Goal: Use online tool/utility: Use online tool/utility

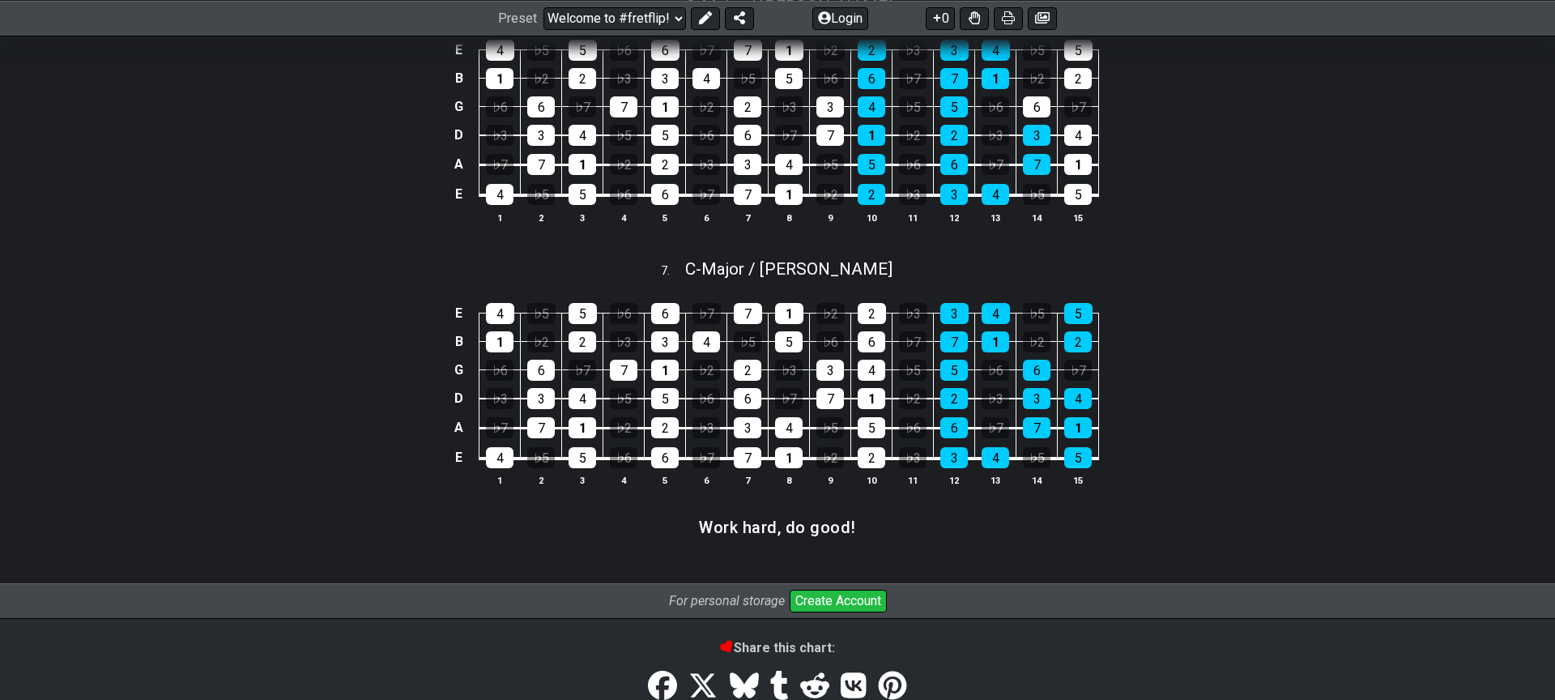
scroll to position [2082, 0]
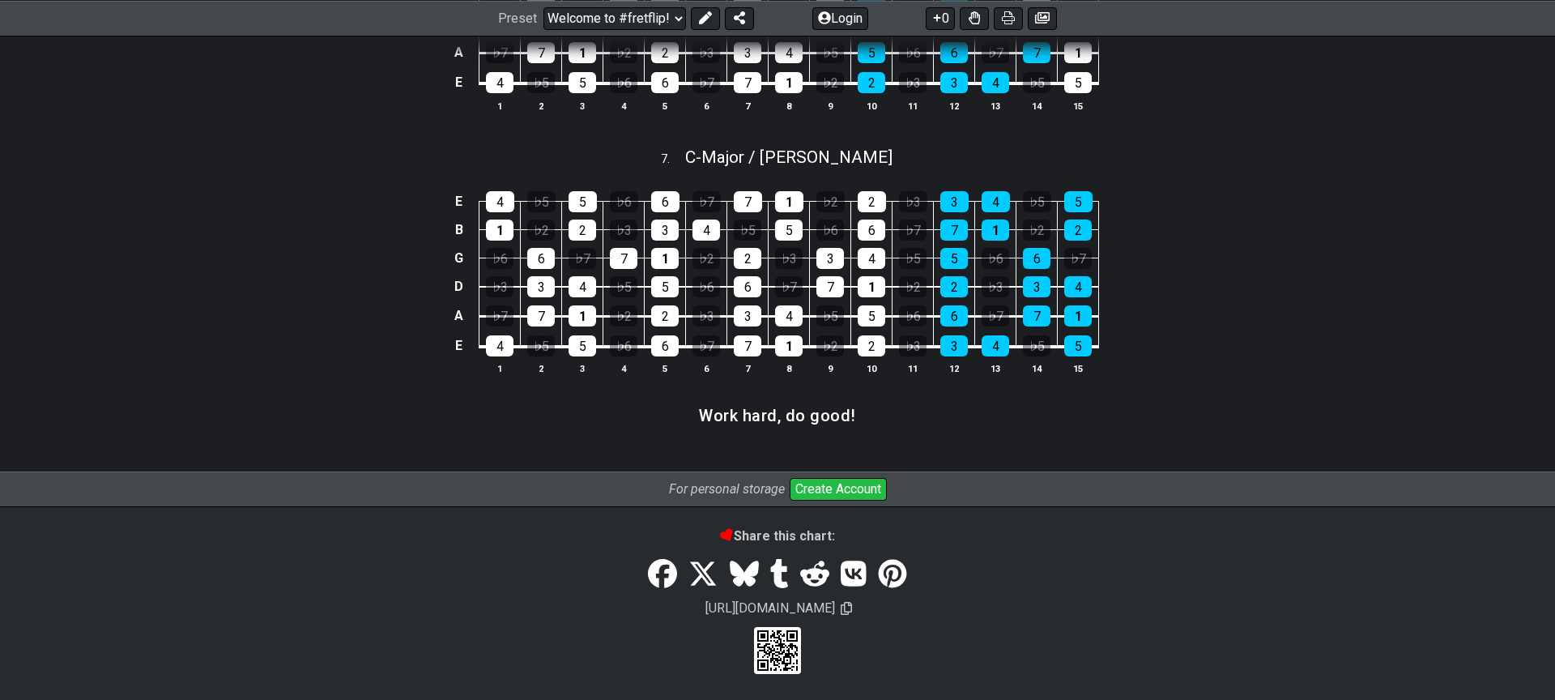
drag, startPoint x: 870, startPoint y: 419, endPoint x: 907, endPoint y: 418, distance: 37.3
click at [908, 418] on section "Work hard, do good!" at bounding box center [777, 420] width 1555 height 41
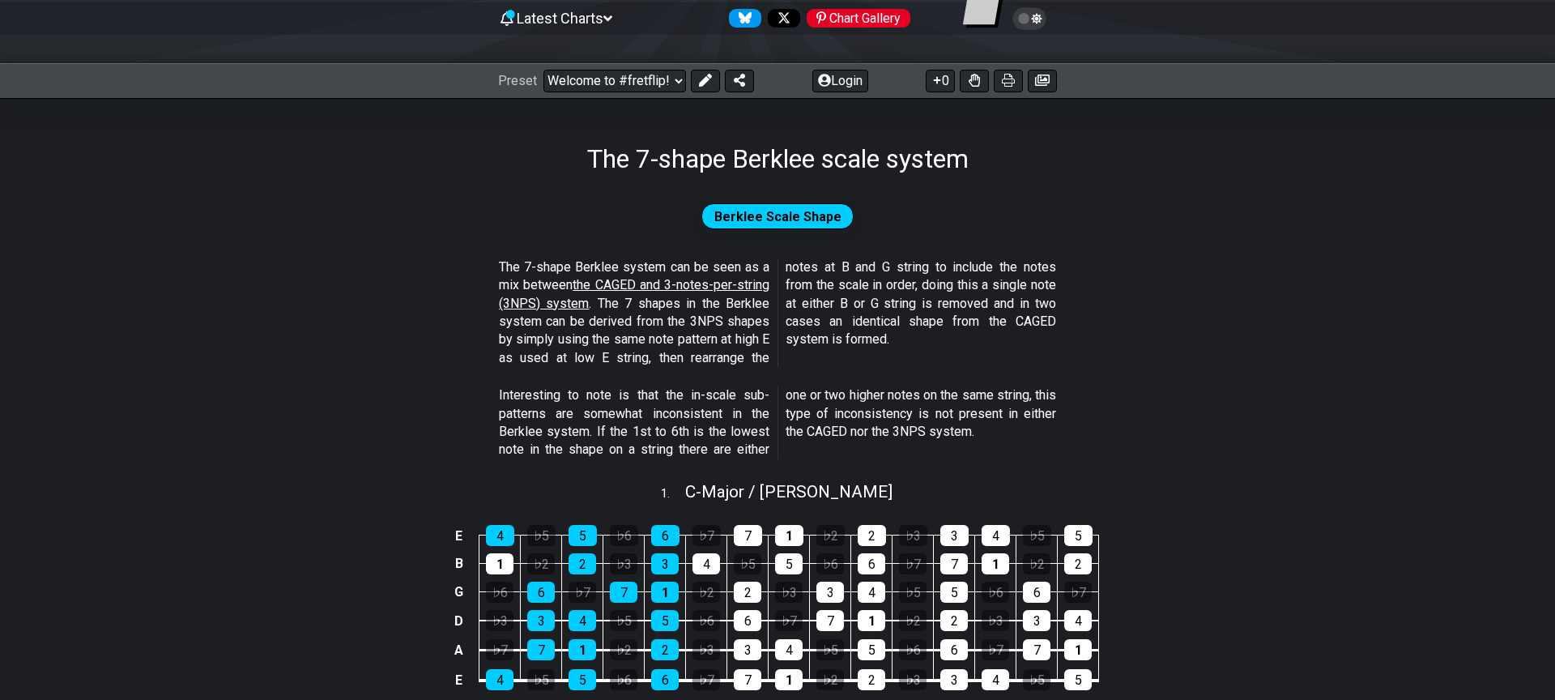
scroll to position [0, 0]
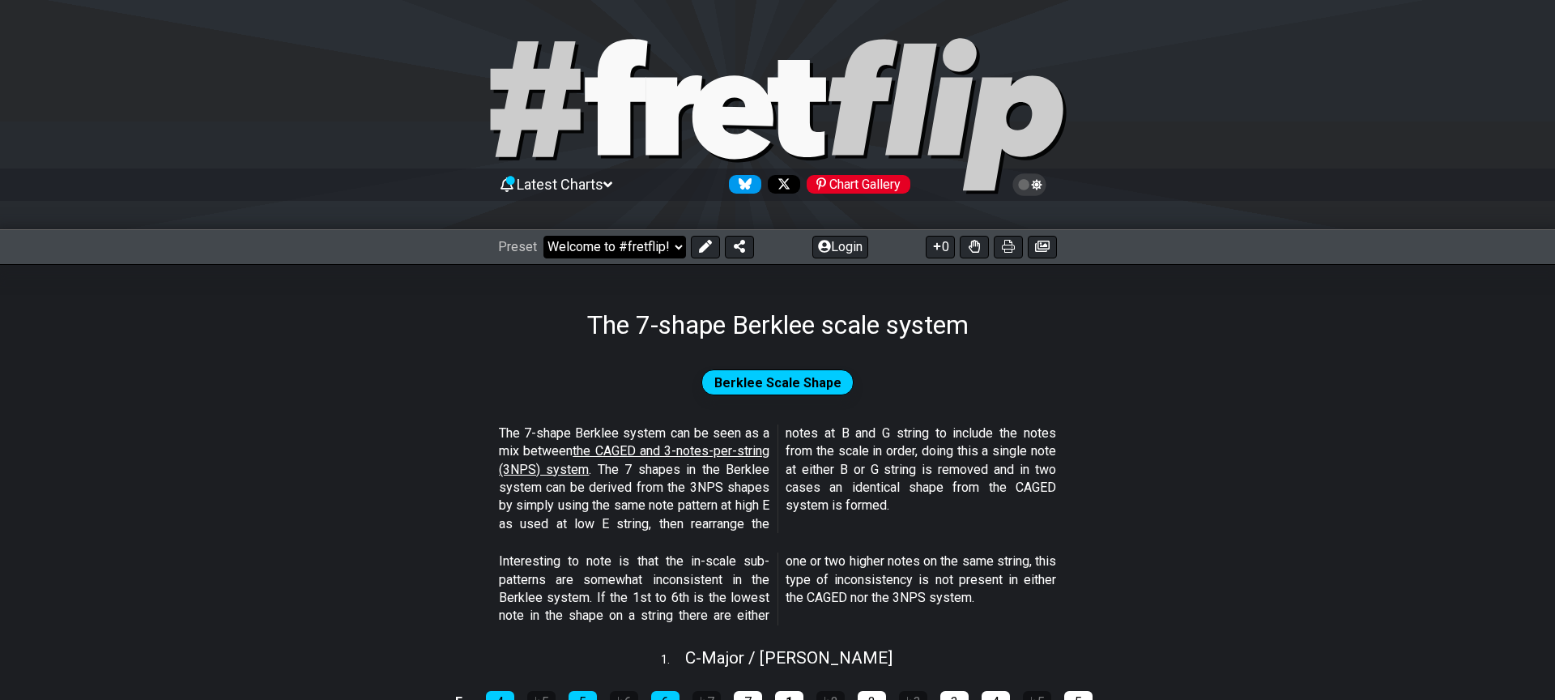
click at [676, 248] on select "Welcome to #fretflip! Initial Preset Custom Preset Minor Pentatonic Major Penta…" at bounding box center [614, 247] width 143 height 23
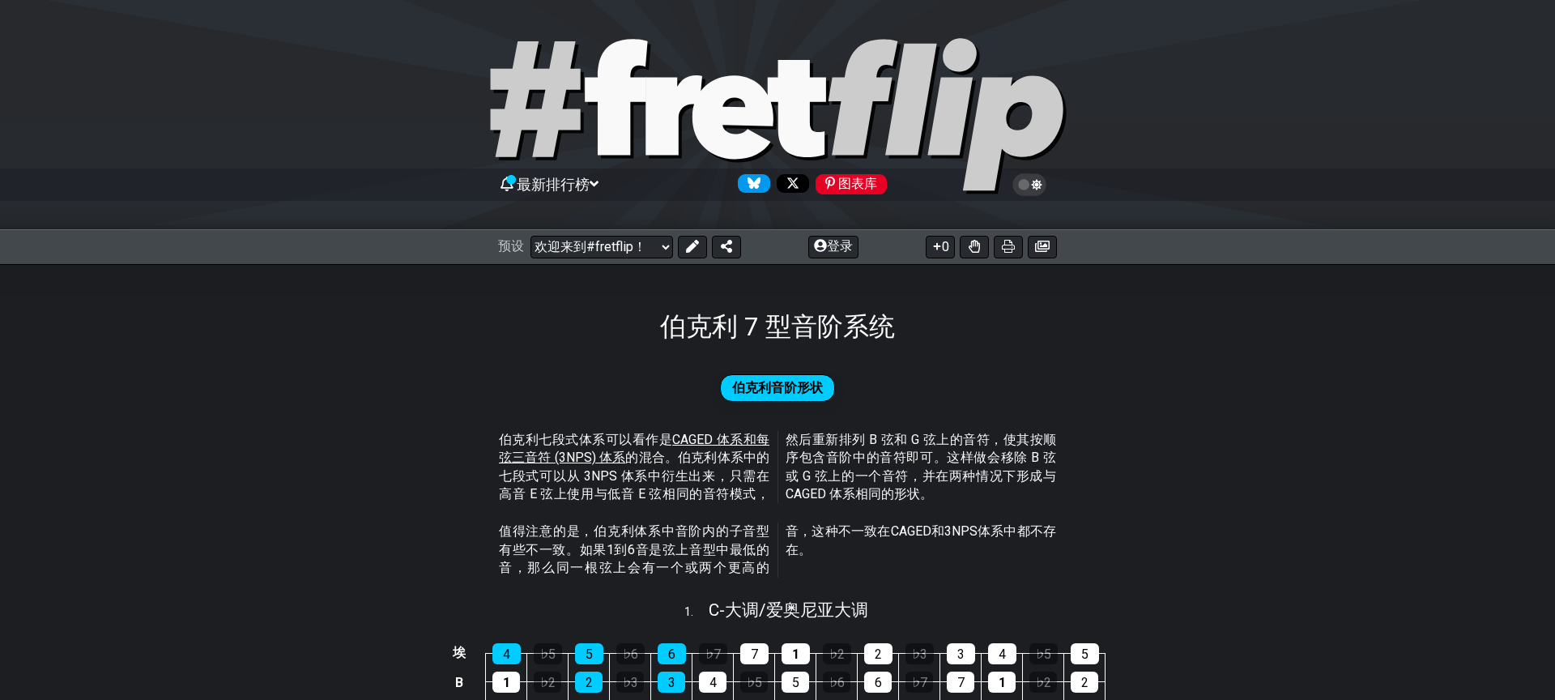
click at [568, 292] on div "伯克利 7 型音阶系统" at bounding box center [777, 304] width 1555 height 81
click at [644, 250] on select "欢迎来到#fretflip！ 初始预设 自定义预设 小调五声音阶 大调五声音阶 7 种模式 所有吉他音阶 3NPS 和 CAGED 形状 常用和弦 强力和弦 …" at bounding box center [601, 247] width 143 height 23
click at [637, 100] on icon at bounding box center [616, 97] width 62 height 116
click at [729, 104] on icon at bounding box center [777, 117] width 583 height 162
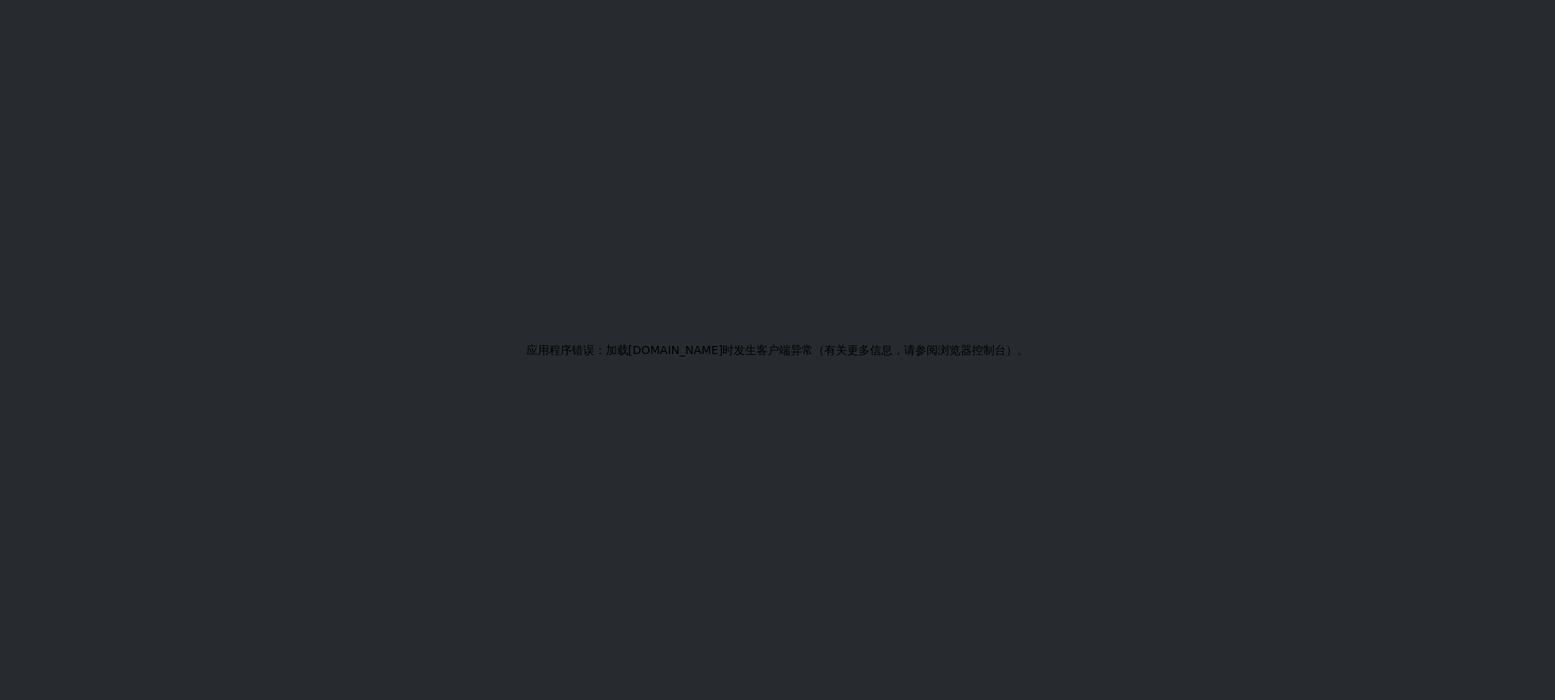
click at [776, 191] on div "应用程序错误：加载 [DOMAIN_NAME] 时发生 客户端异常 （ 有关更多信息，请参阅 浏览器控制台）。" at bounding box center [777, 350] width 1555 height 700
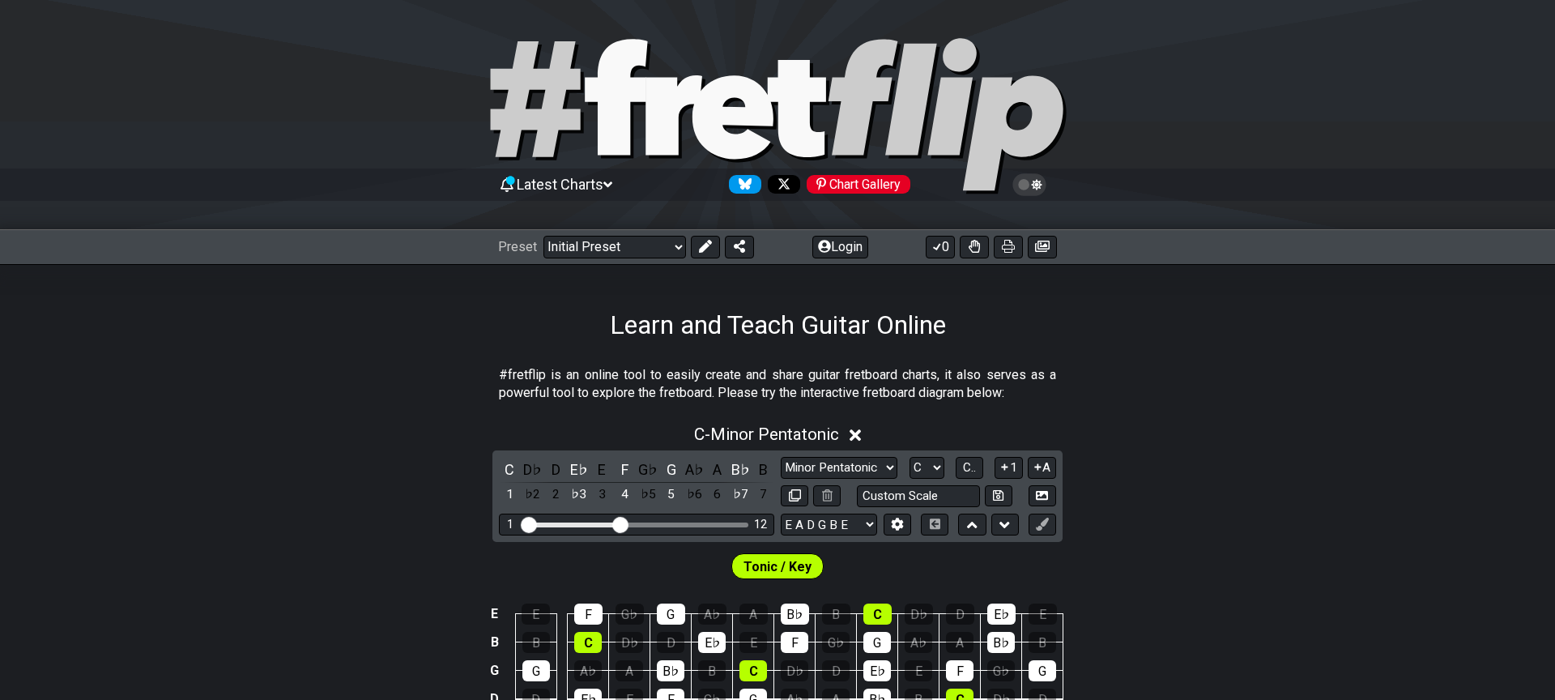
click at [1327, 401] on section "#fretflip is an online tool to easily create and share guitar fretboard charts,…" at bounding box center [777, 388] width 1555 height 56
